Goal: Task Accomplishment & Management: Complete application form

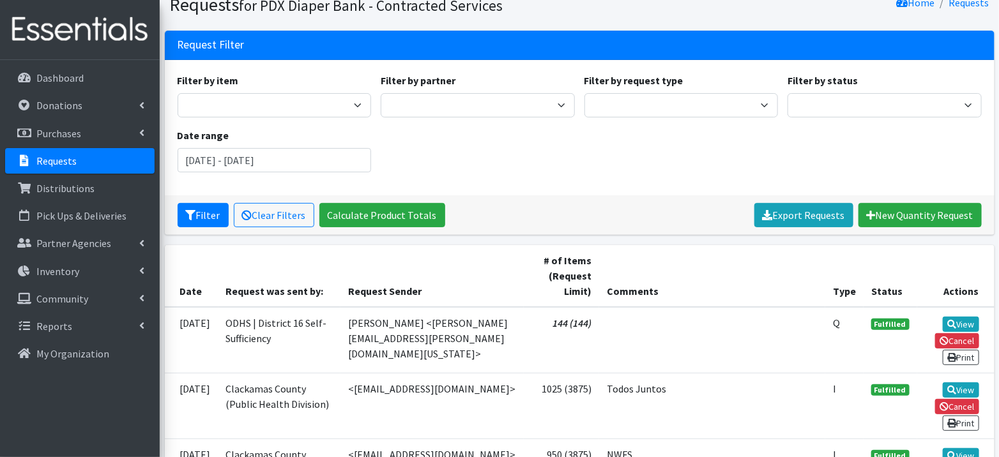
scroll to position [54, 0]
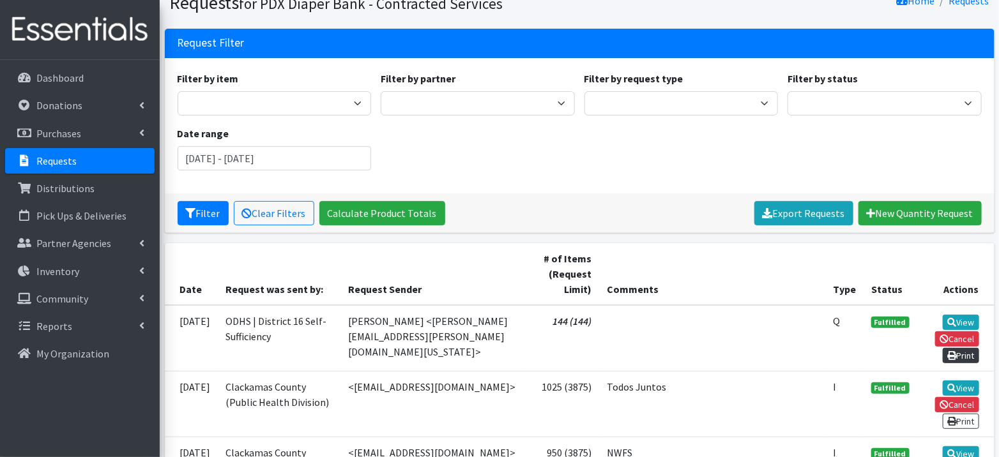
click at [960, 351] on link "Print" at bounding box center [961, 355] width 36 height 15
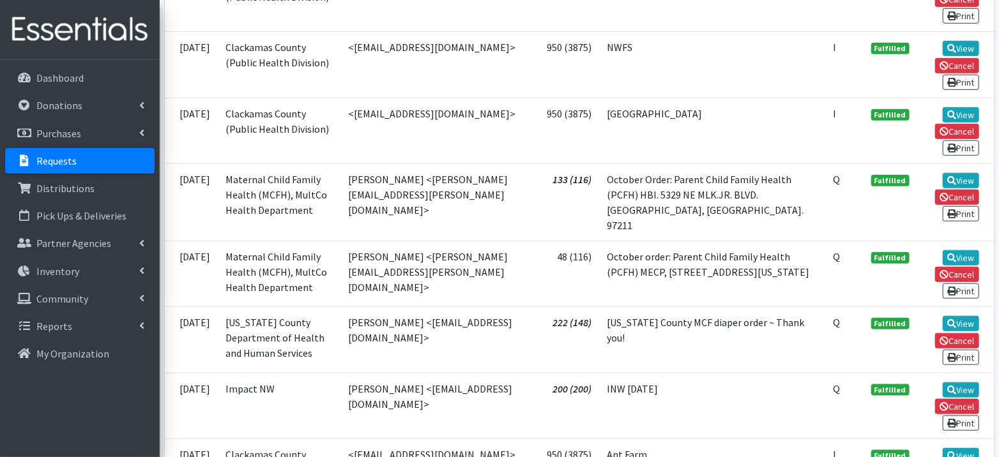
scroll to position [462, 0]
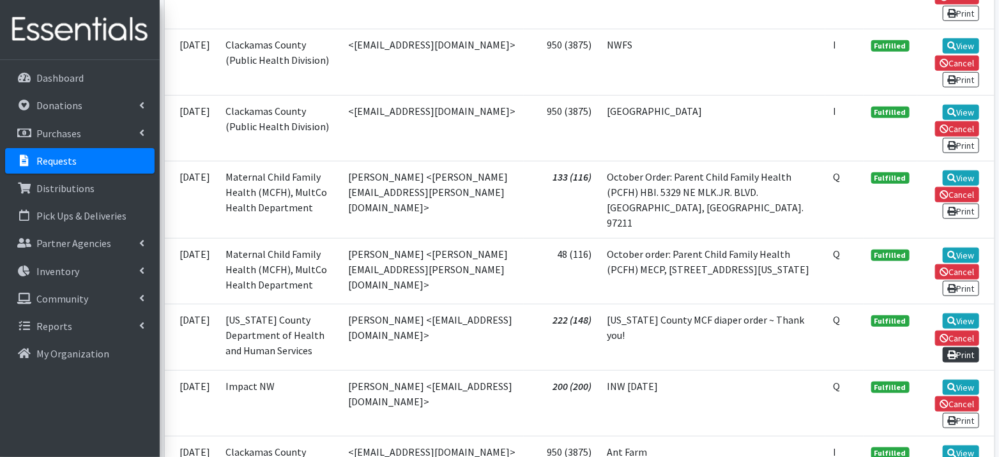
click at [969, 347] on link "Print" at bounding box center [961, 354] width 36 height 15
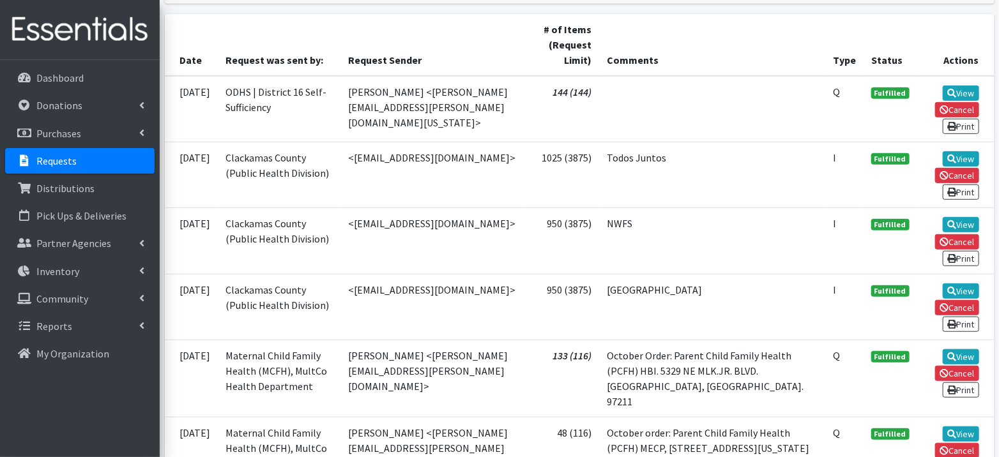
scroll to position [286, 0]
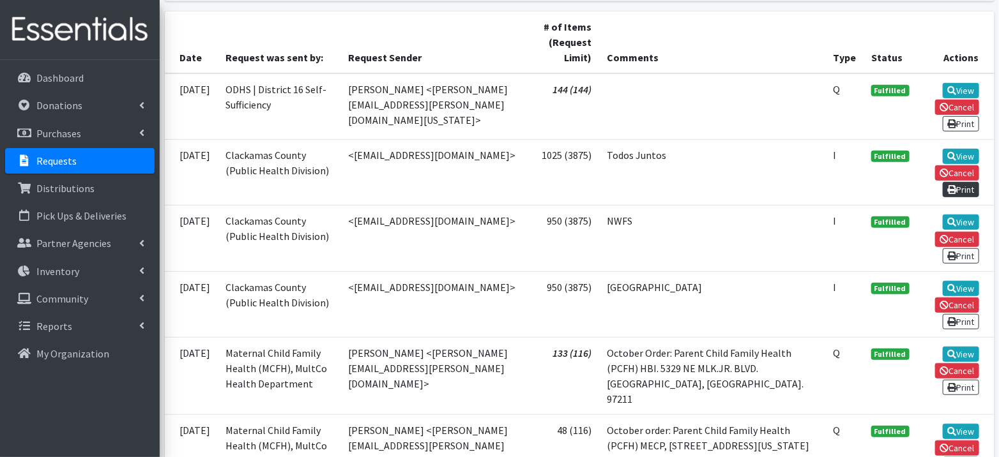
click at [962, 185] on link "Print" at bounding box center [961, 189] width 36 height 15
click at [969, 248] on link "Print" at bounding box center [961, 255] width 36 height 15
click at [965, 314] on link "Print" at bounding box center [961, 321] width 36 height 15
click at [953, 383] on icon at bounding box center [951, 387] width 9 height 9
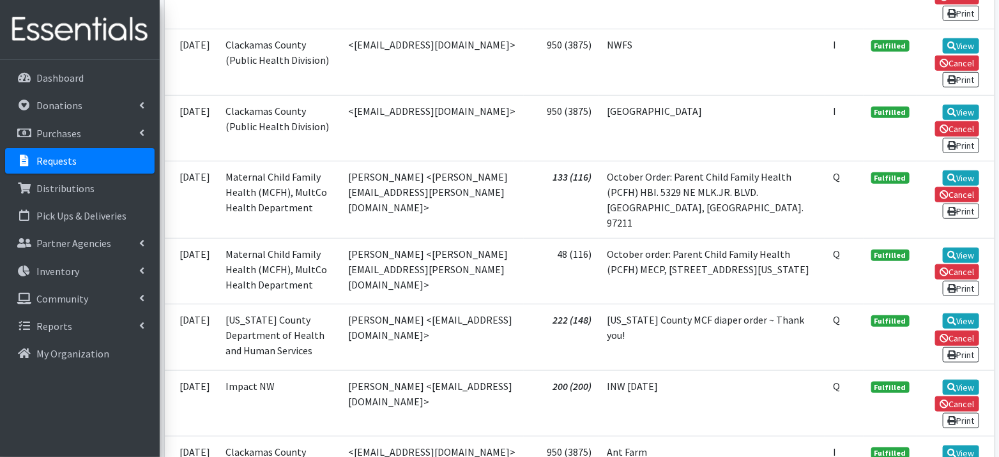
scroll to position [470, 0]
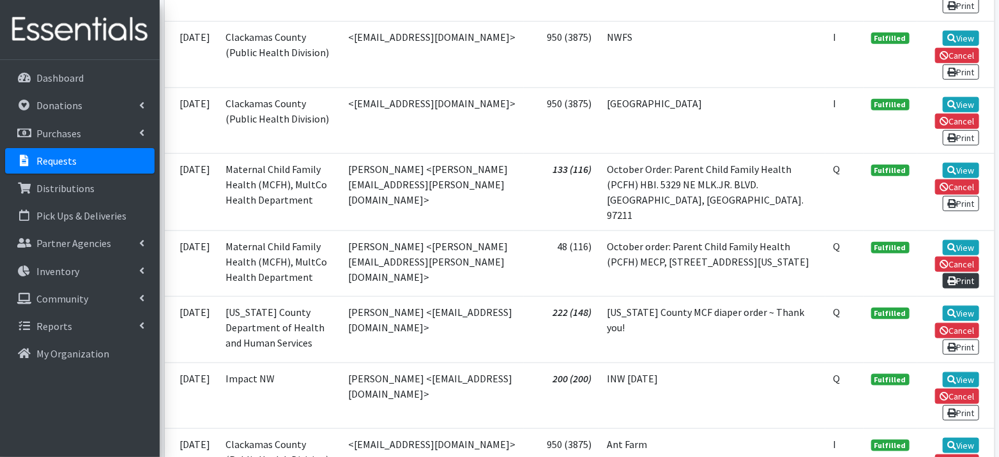
click at [960, 273] on link "Print" at bounding box center [961, 280] width 36 height 15
click at [961, 405] on link "Print" at bounding box center [961, 412] width 36 height 15
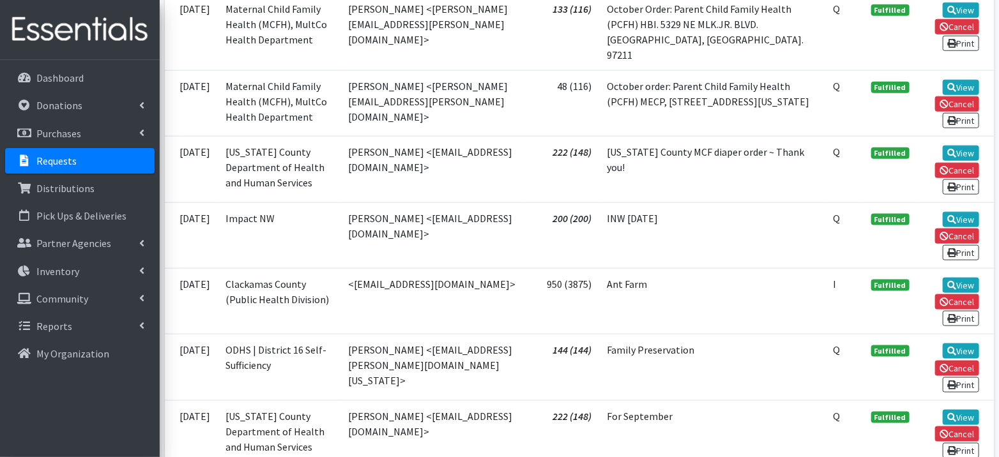
scroll to position [646, 0]
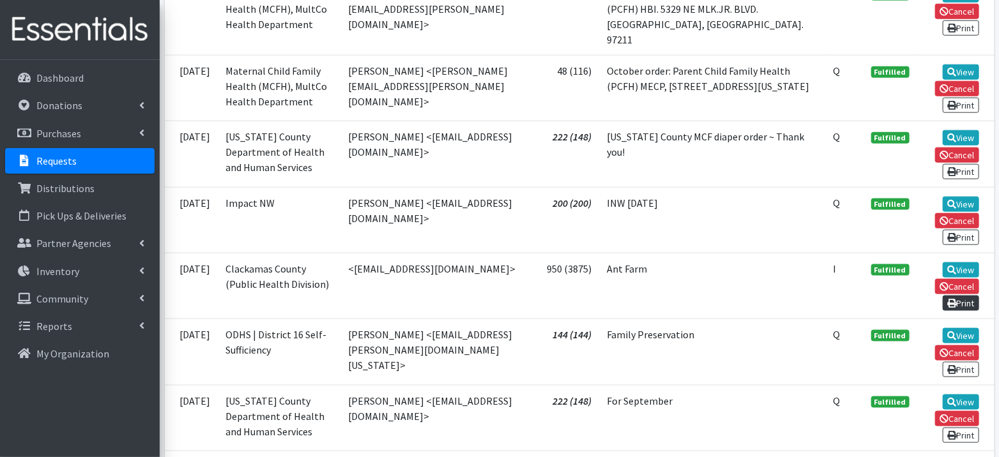
click at [972, 296] on link "Print" at bounding box center [961, 303] width 36 height 15
click at [54, 162] on p "Requests" at bounding box center [56, 161] width 40 height 13
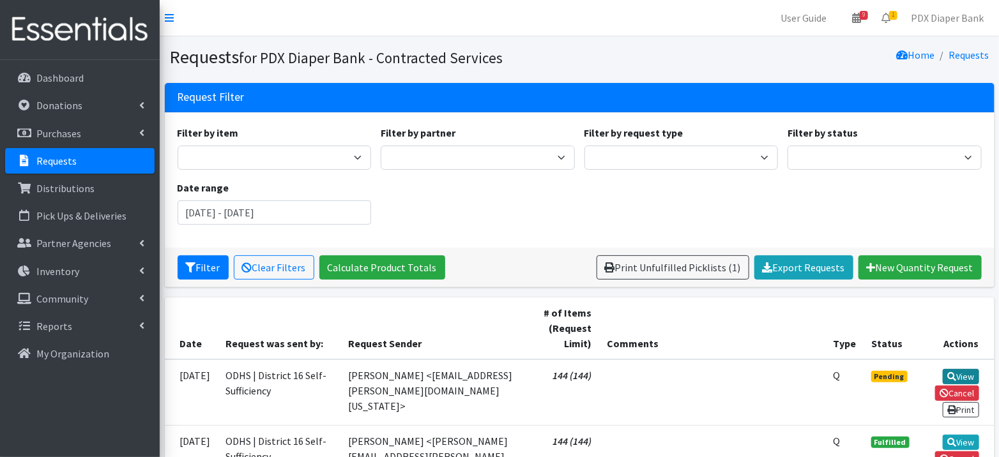
click at [968, 372] on link "View" at bounding box center [961, 376] width 36 height 15
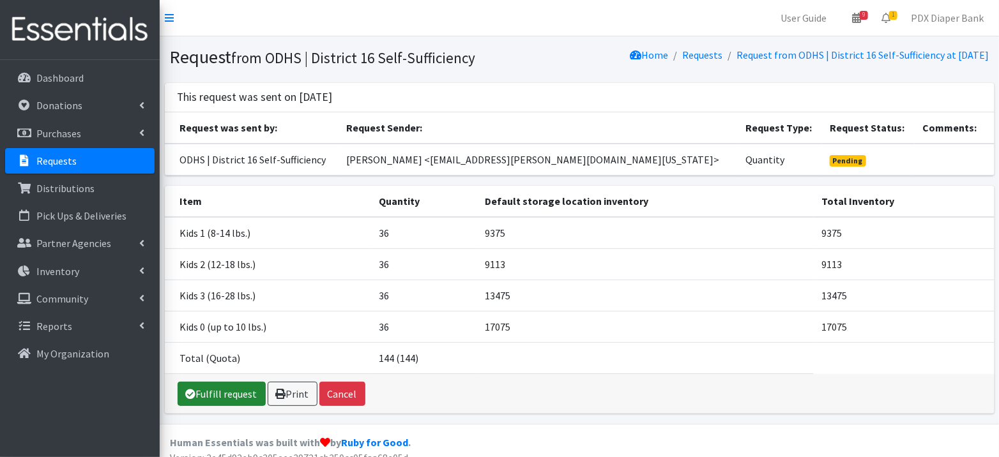
click at [224, 382] on link "Fulfill request" at bounding box center [222, 394] width 88 height 24
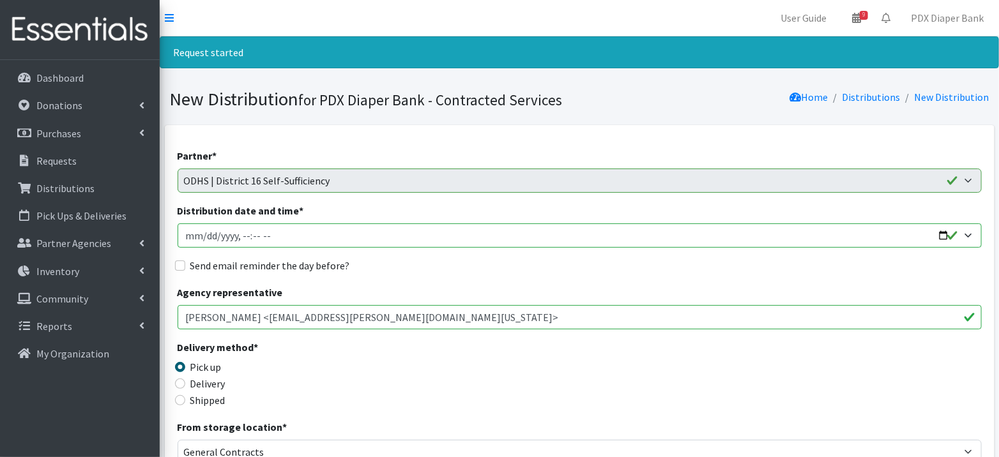
click at [204, 234] on input "Distribution date and time *" at bounding box center [580, 236] width 804 height 24
click at [243, 233] on input "Distribution date and time *" at bounding box center [580, 236] width 804 height 24
type input "[DATE]T10:30"
click at [215, 264] on label "Send email reminder the day before?" at bounding box center [270, 265] width 160 height 15
click at [185, 264] on input "Send email reminder the day before?" at bounding box center [180, 266] width 10 height 10
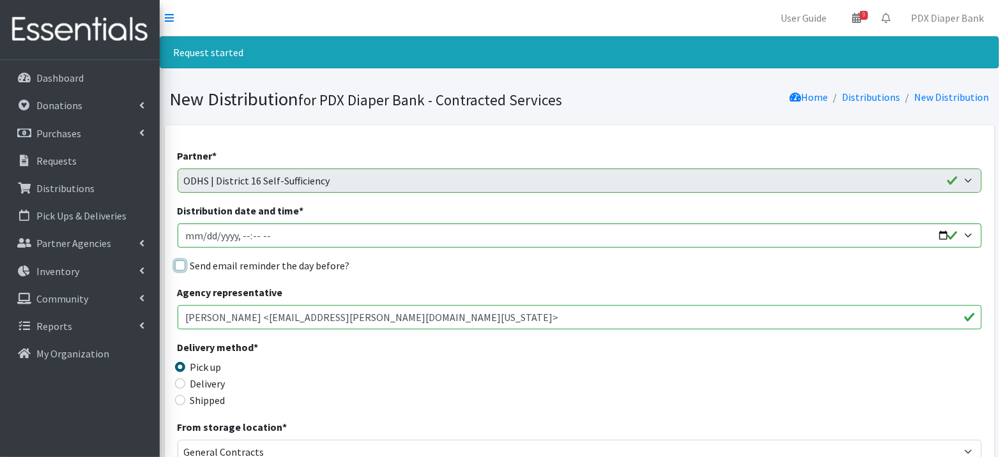
checkbox input "true"
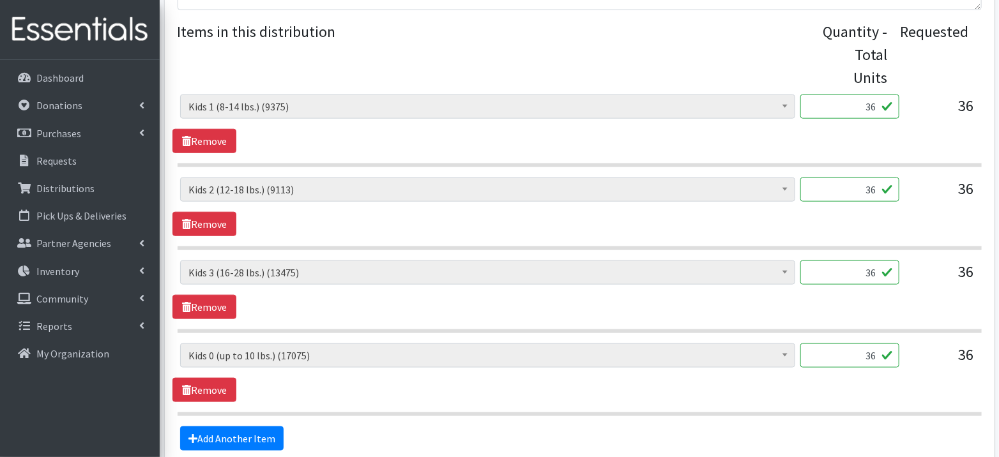
scroll to position [525, 0]
click at [857, 105] on input "36" at bounding box center [849, 106] width 99 height 24
type input "900"
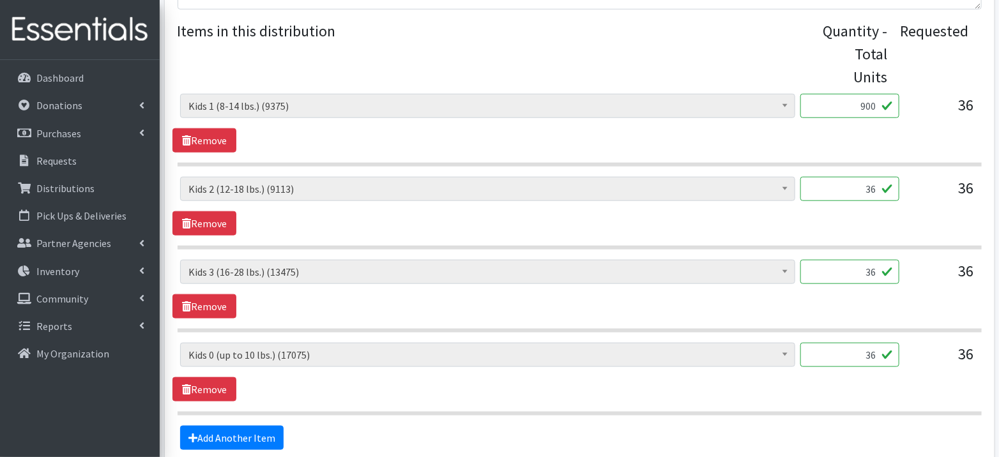
click at [863, 183] on input "36" at bounding box center [849, 189] width 99 height 24
click at [864, 183] on input "36" at bounding box center [849, 189] width 99 height 24
click at [864, 182] on input "36" at bounding box center [849, 189] width 99 height 24
type input "900"
click at [861, 269] on input "36" at bounding box center [849, 272] width 99 height 24
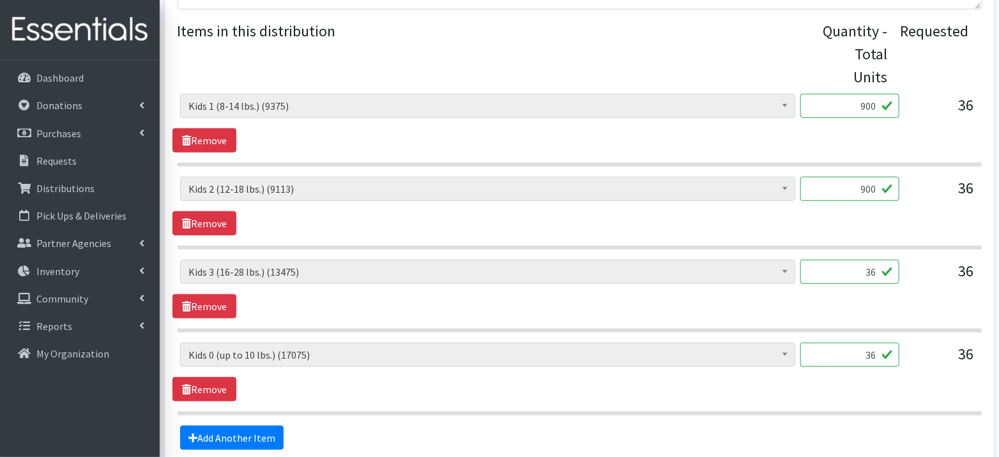
click at [861, 269] on input "36" at bounding box center [849, 272] width 99 height 24
type input "900"
click at [871, 347] on input "36" at bounding box center [849, 355] width 99 height 24
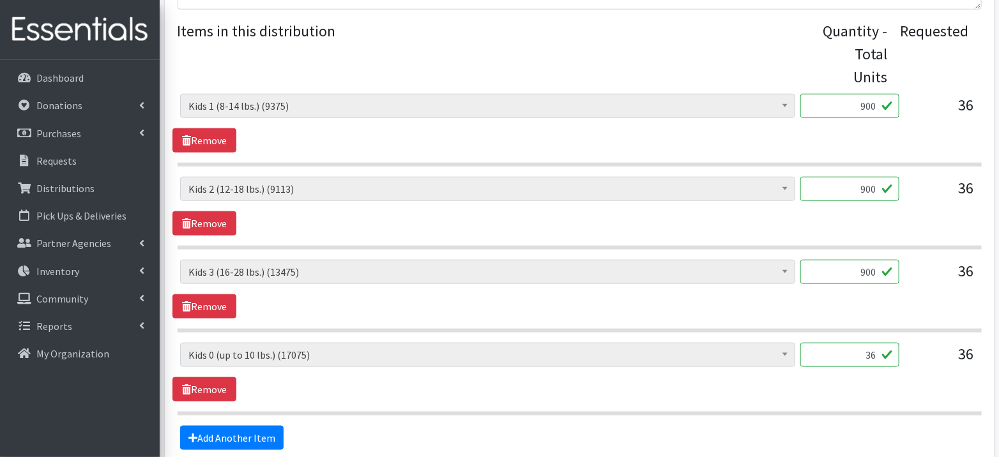
click at [871, 347] on input "36" at bounding box center [849, 355] width 99 height 24
type input "900"
click at [466, 434] on div "Add Another Item" at bounding box center [579, 438] width 814 height 24
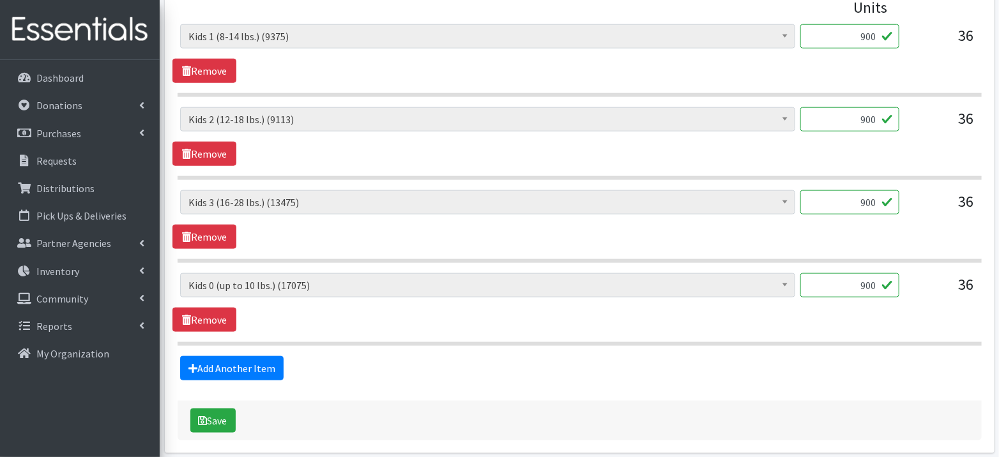
scroll to position [642, 0]
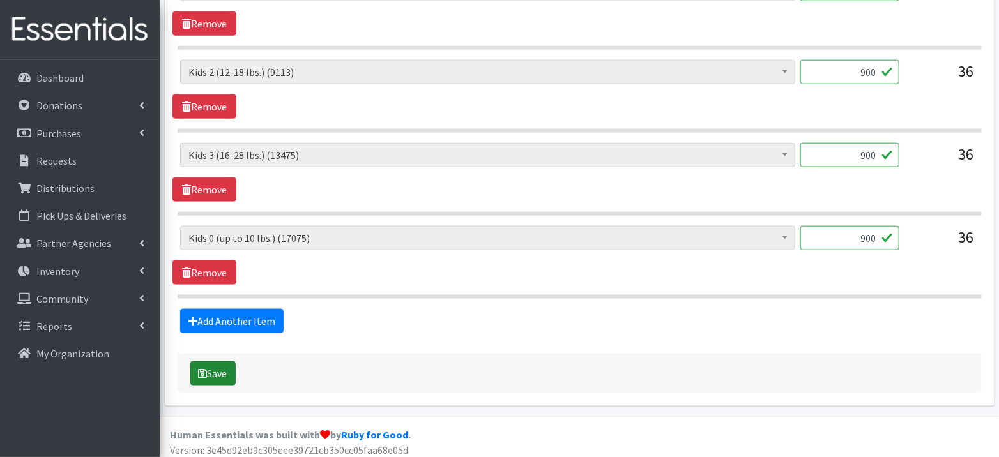
click at [218, 365] on button "Save" at bounding box center [212, 373] width 45 height 24
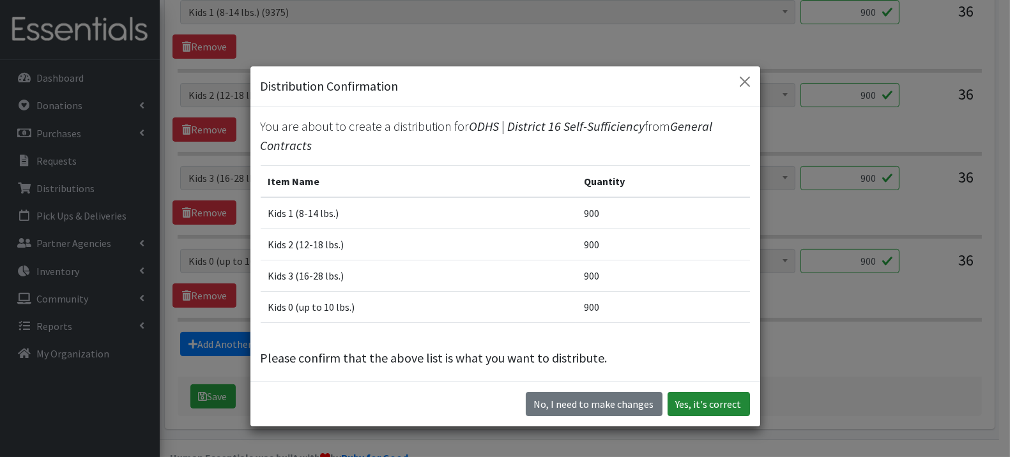
click at [696, 407] on button "Yes, it's correct" at bounding box center [708, 404] width 82 height 24
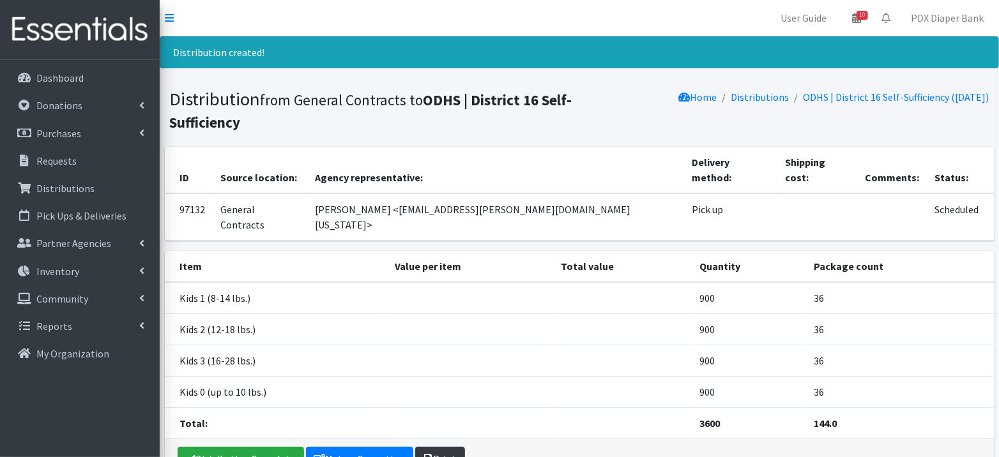
click at [432, 447] on link "Print" at bounding box center [440, 459] width 50 height 24
